Goal: Obtain resource: Download file/media

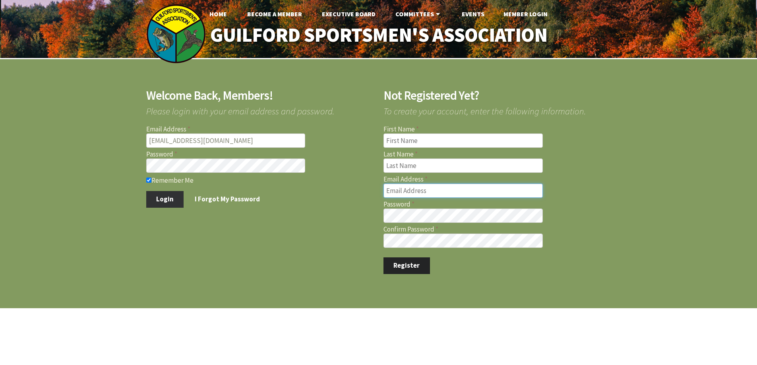
type input "[EMAIL_ADDRESS][DOMAIN_NAME]"
click at [159, 197] on button "Login" at bounding box center [165, 199] width 38 height 17
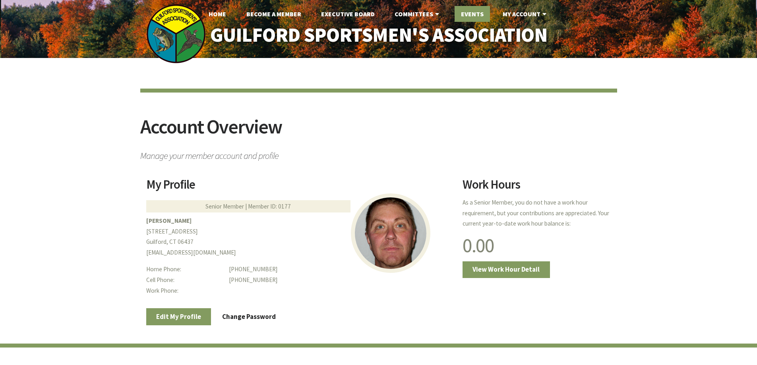
click at [472, 12] on link "Events" at bounding box center [471, 14] width 35 height 16
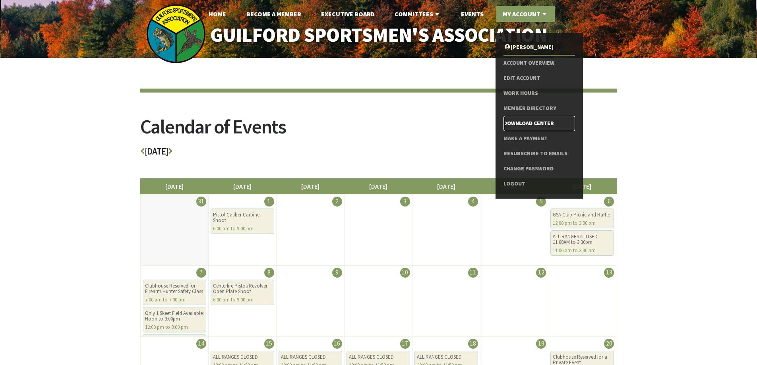
click at [526, 123] on link "Download Center" at bounding box center [538, 123] width 71 height 15
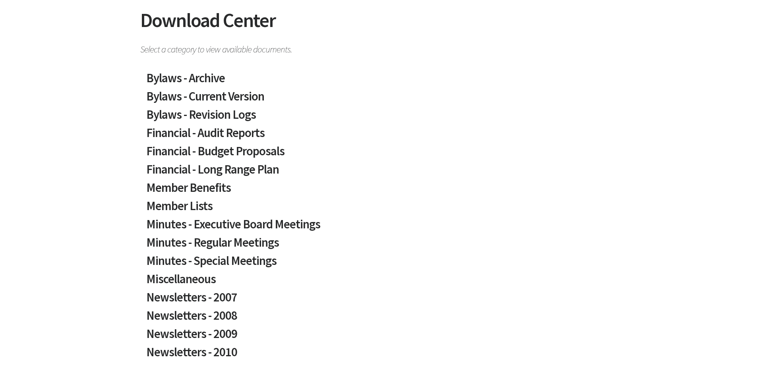
scroll to position [119, 0]
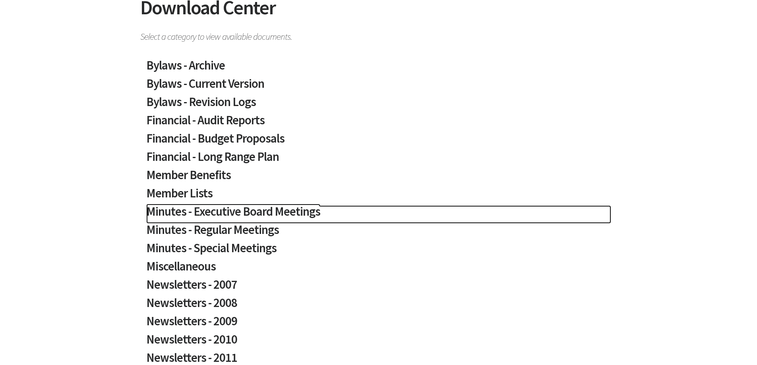
click at [282, 211] on h2 "Minutes - Executive Board Meetings" at bounding box center [378, 214] width 465 height 18
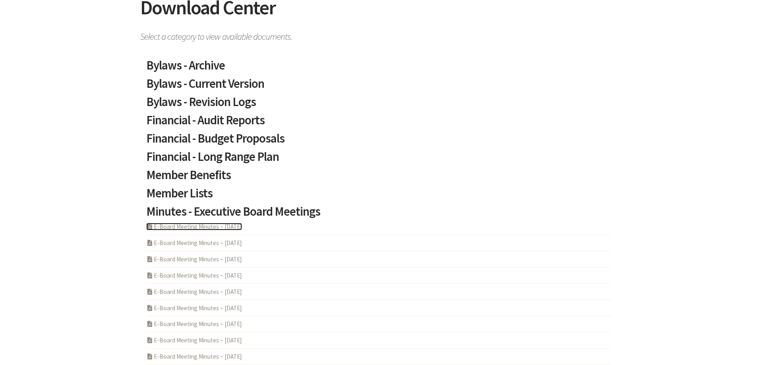
click at [200, 226] on link "PDF Acrobat Document E-Board Meeting Minutes ~ 2025-07-24" at bounding box center [194, 227] width 96 height 8
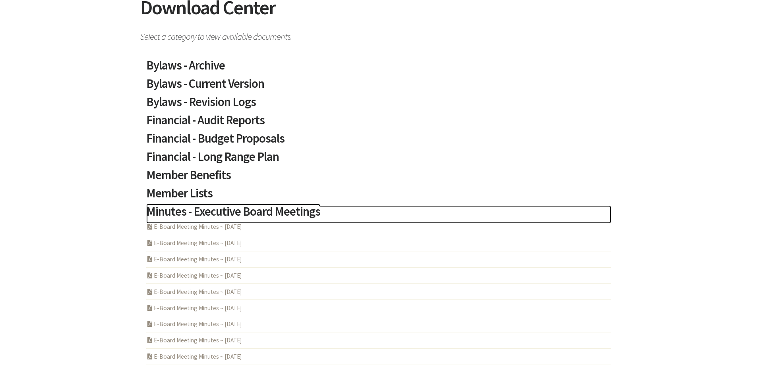
click at [263, 208] on h2 "Minutes - Executive Board Meetings" at bounding box center [378, 214] width 465 height 18
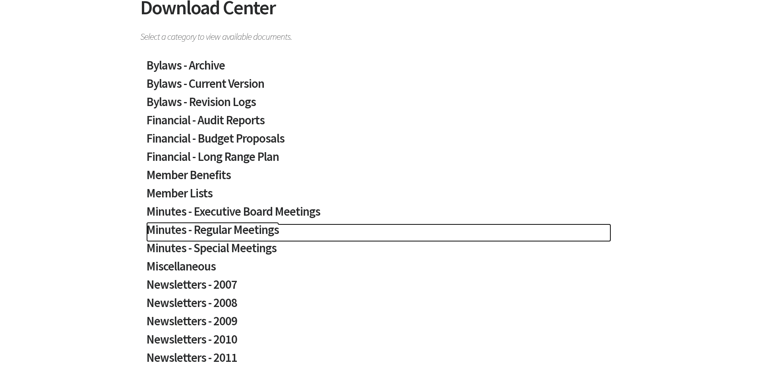
click at [243, 228] on h2 "Minutes - Regular Meetings" at bounding box center [378, 233] width 465 height 18
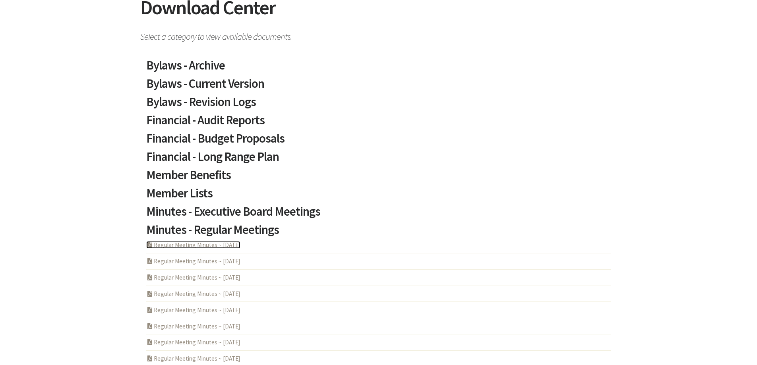
click at [203, 245] on link "PDF Acrobat Document Regular Meeting Minutes ~ 2025-08-14" at bounding box center [193, 245] width 94 height 8
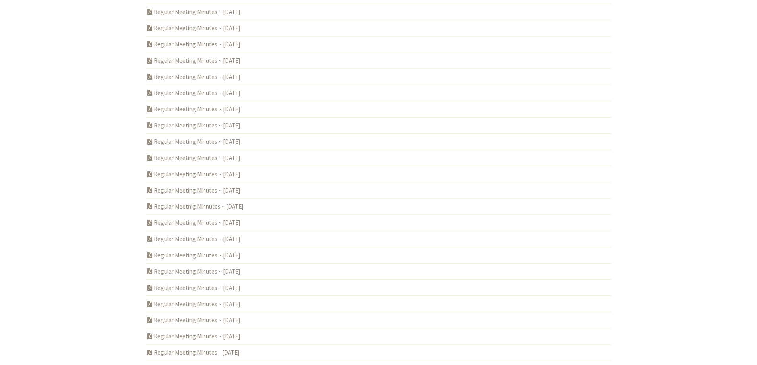
scroll to position [238, 0]
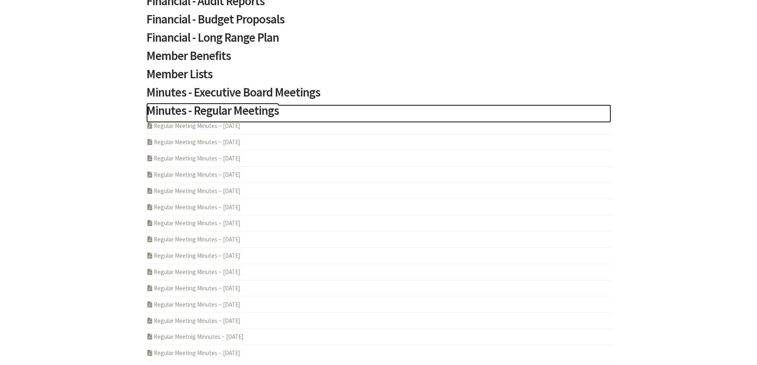
click at [231, 113] on h2 "Minutes - Regular Meetings" at bounding box center [378, 113] width 465 height 18
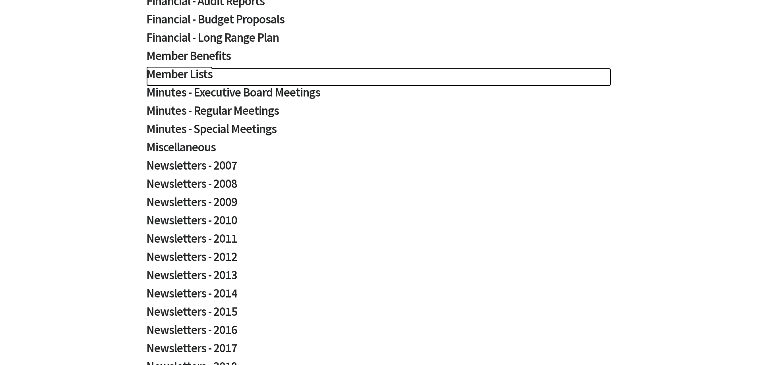
click at [205, 77] on h2 "Member Lists" at bounding box center [378, 77] width 465 height 18
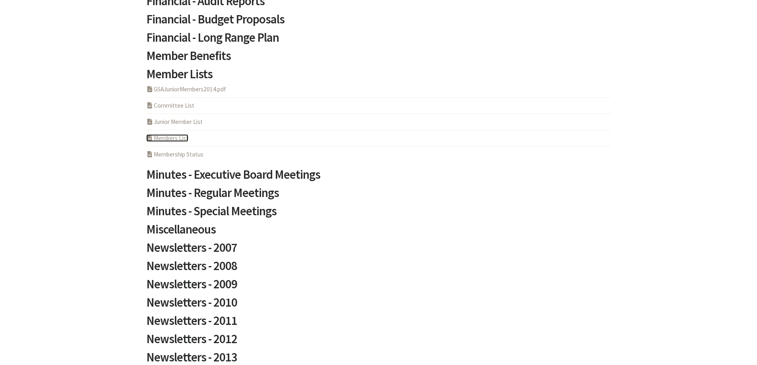
click at [170, 138] on link "PHP Program Members List" at bounding box center [167, 138] width 42 height 8
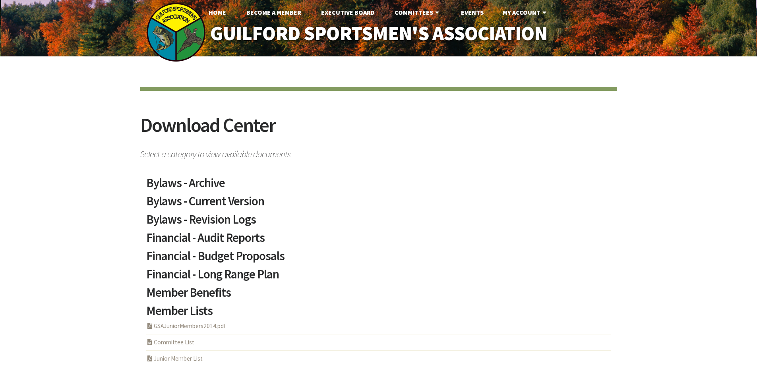
scroll to position [0, 0]
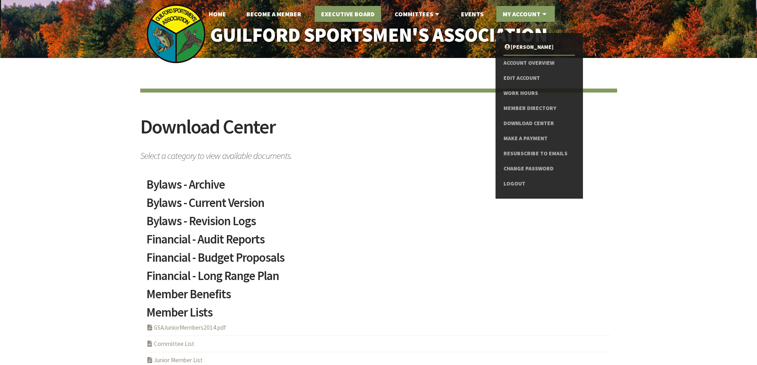
click at [354, 11] on link "Executive Board" at bounding box center [348, 14] width 66 height 16
